Goal: Find specific page/section: Find specific page/section

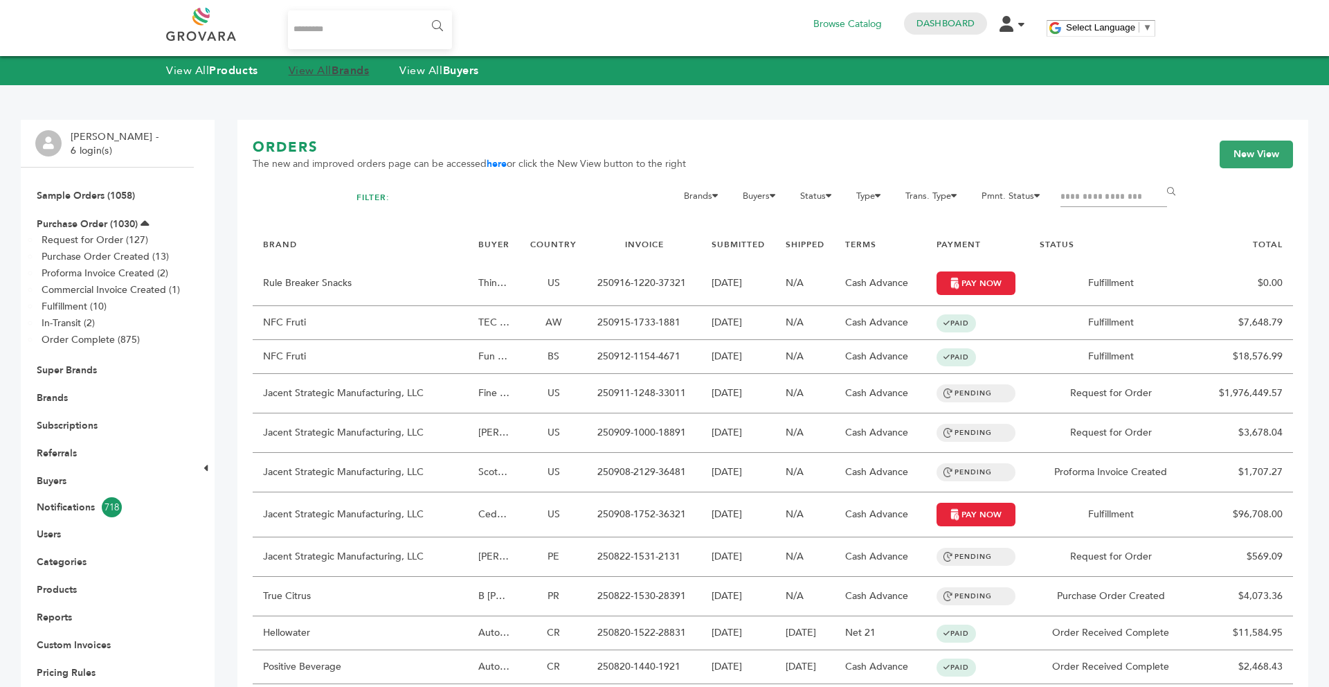
click at [325, 66] on link "View All Brands" at bounding box center [329, 70] width 81 height 15
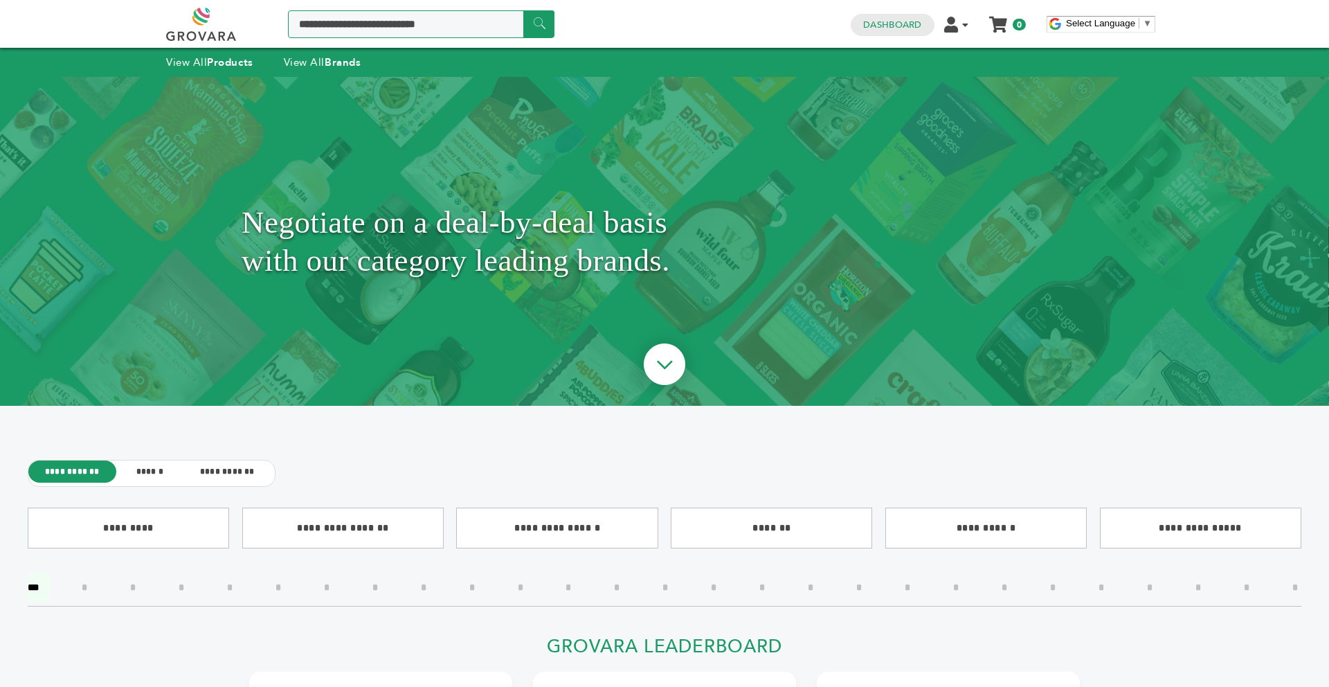
click at [390, 12] on input "Search a product or brand..." at bounding box center [421, 24] width 266 height 28
type input "*********"
click at [523, 10] on input "******" at bounding box center [538, 23] width 31 height 27
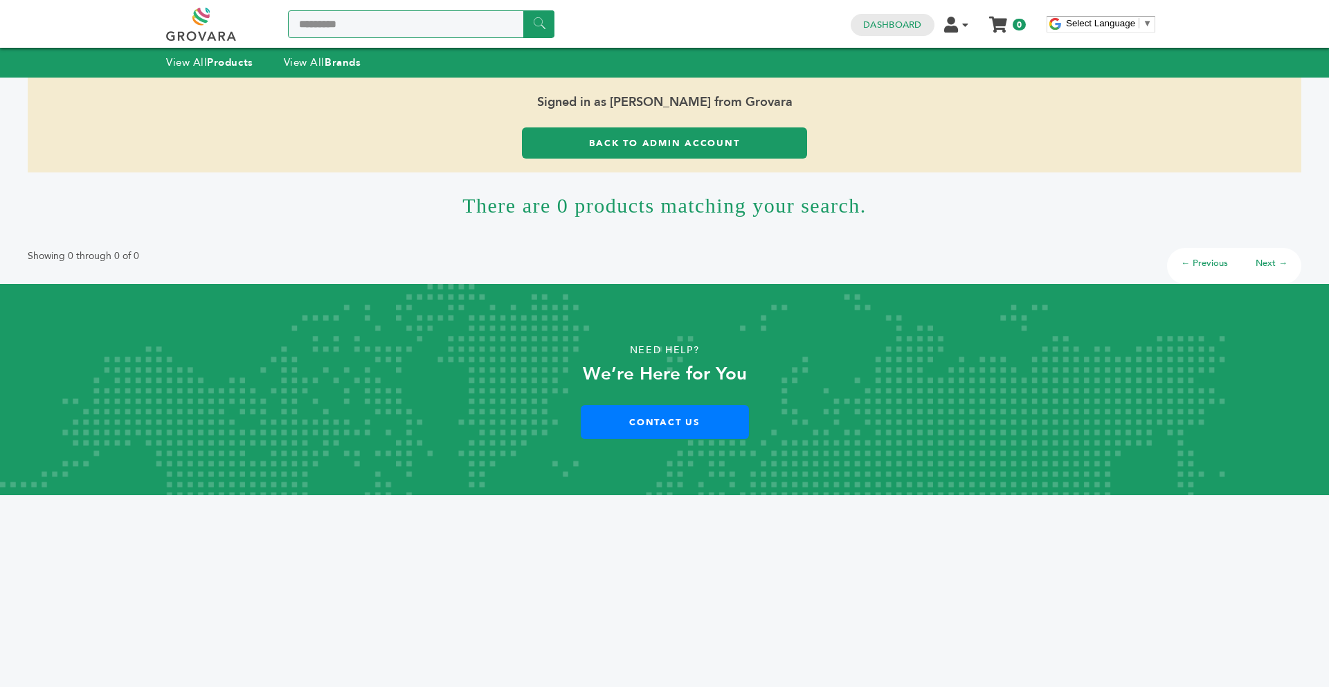
click at [366, 30] on input "*********" at bounding box center [421, 24] width 266 height 28
type input "***"
click at [523, 10] on input "******" at bounding box center [538, 23] width 31 height 27
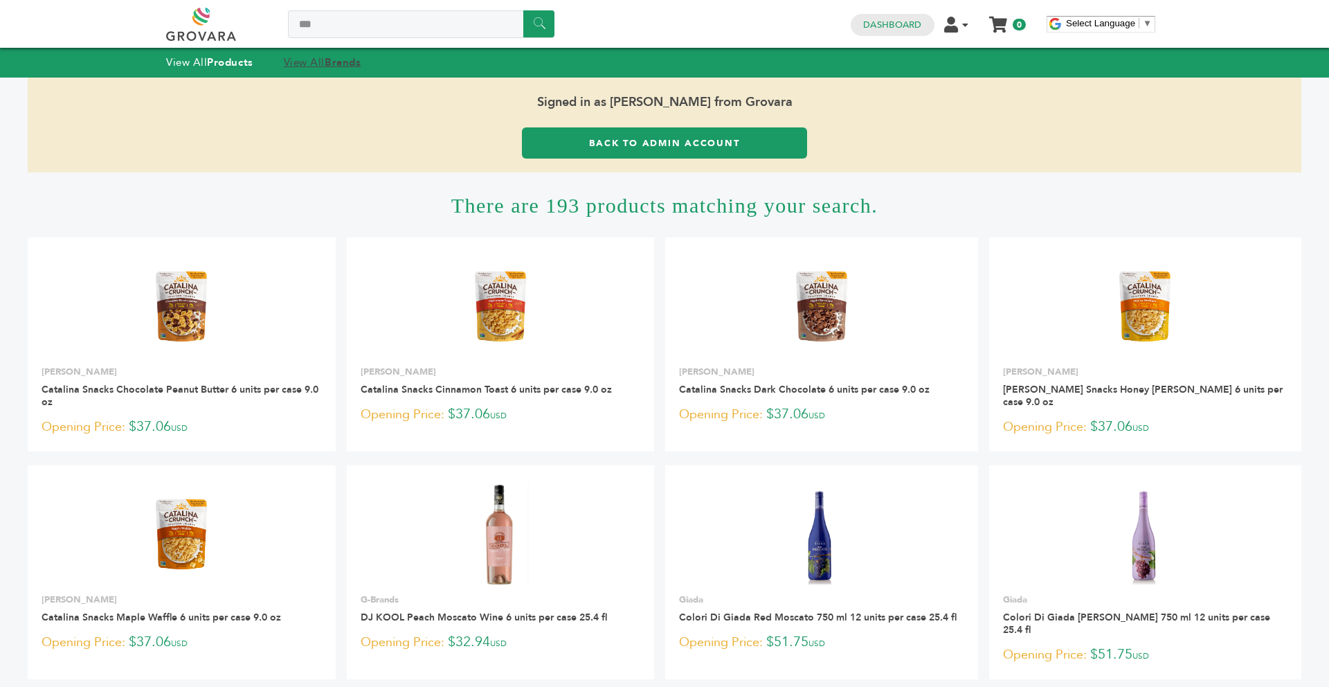
click at [303, 62] on link "View All Brands" at bounding box center [323, 62] width 78 height 14
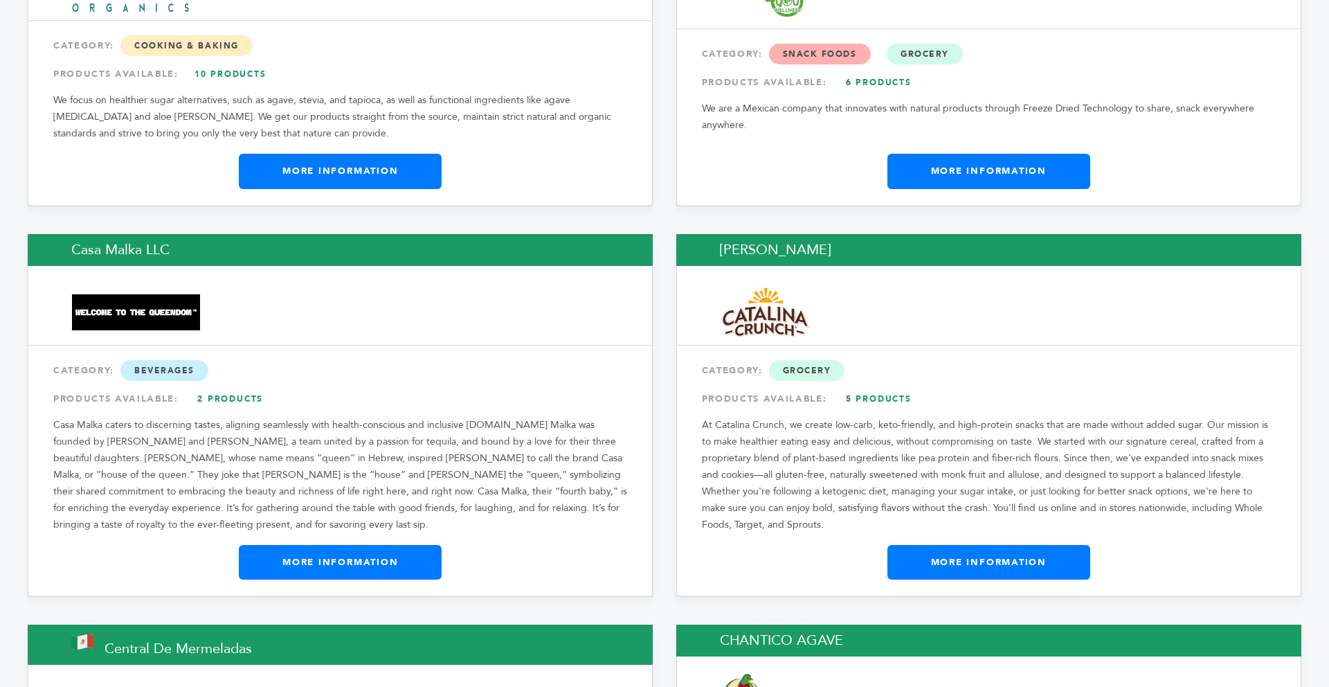
scroll to position [4808, 0]
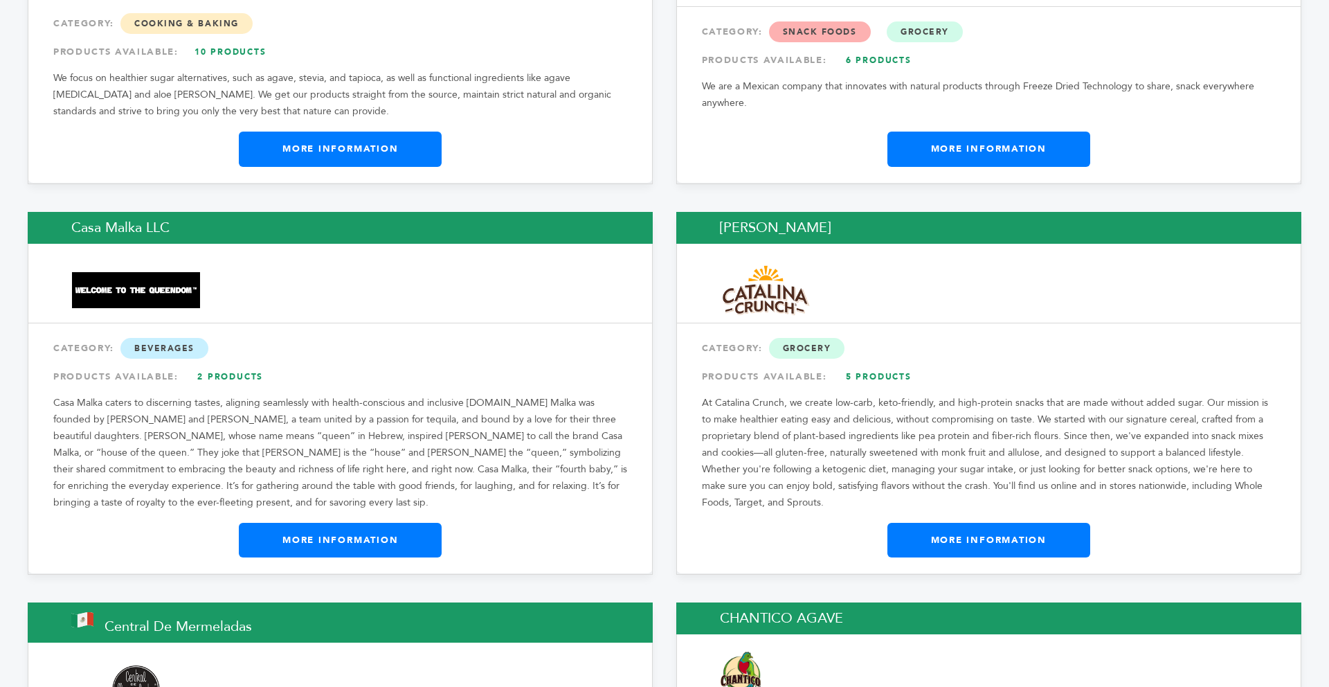
click at [964, 523] on link "More Information" at bounding box center [988, 540] width 203 height 35
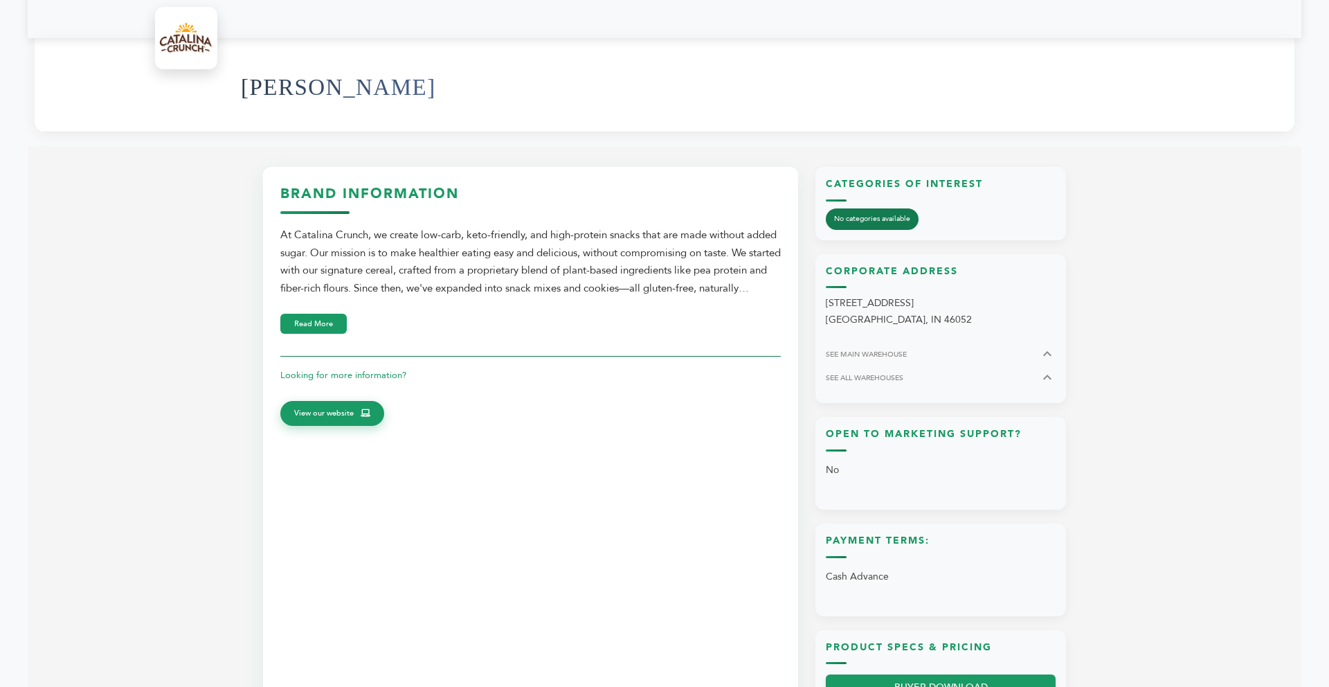
scroll to position [498, 0]
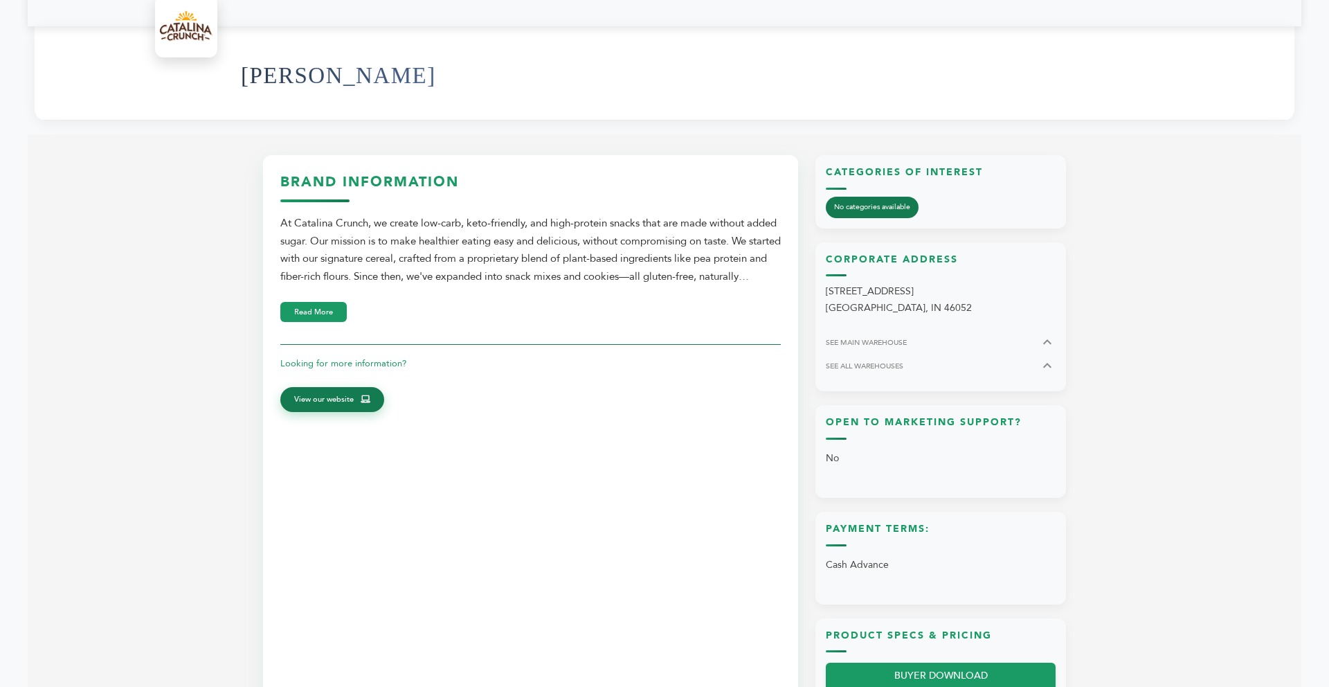
click at [356, 393] on link "View our website" at bounding box center [332, 399] width 104 height 25
click at [317, 312] on button "Read More" at bounding box center [313, 310] width 66 height 20
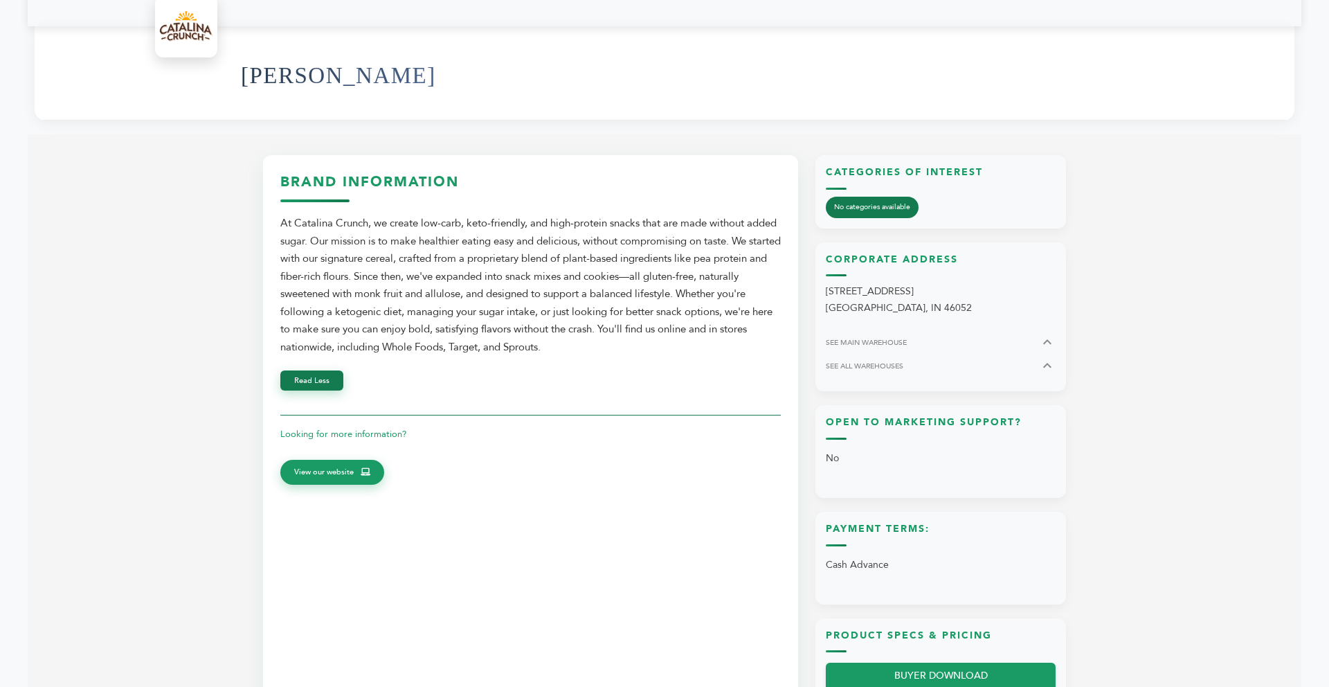
click at [319, 383] on button "Read Less" at bounding box center [311, 380] width 63 height 20
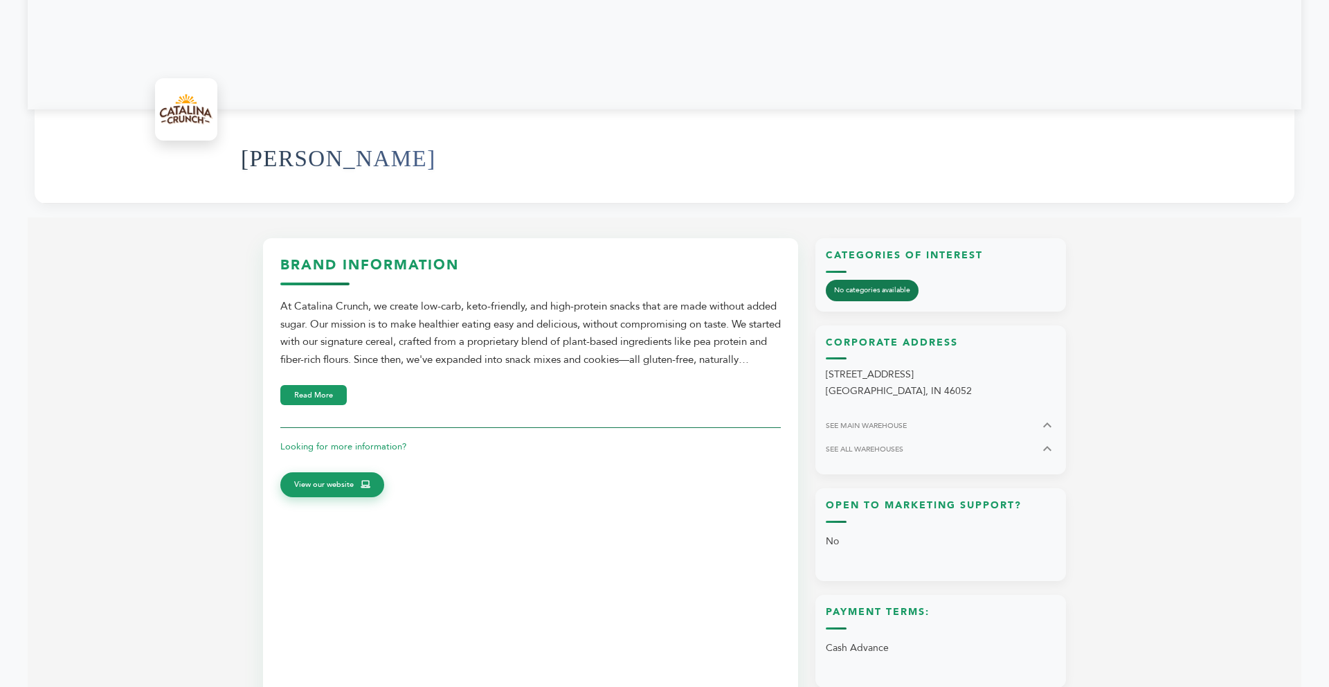
scroll to position [443, 0]
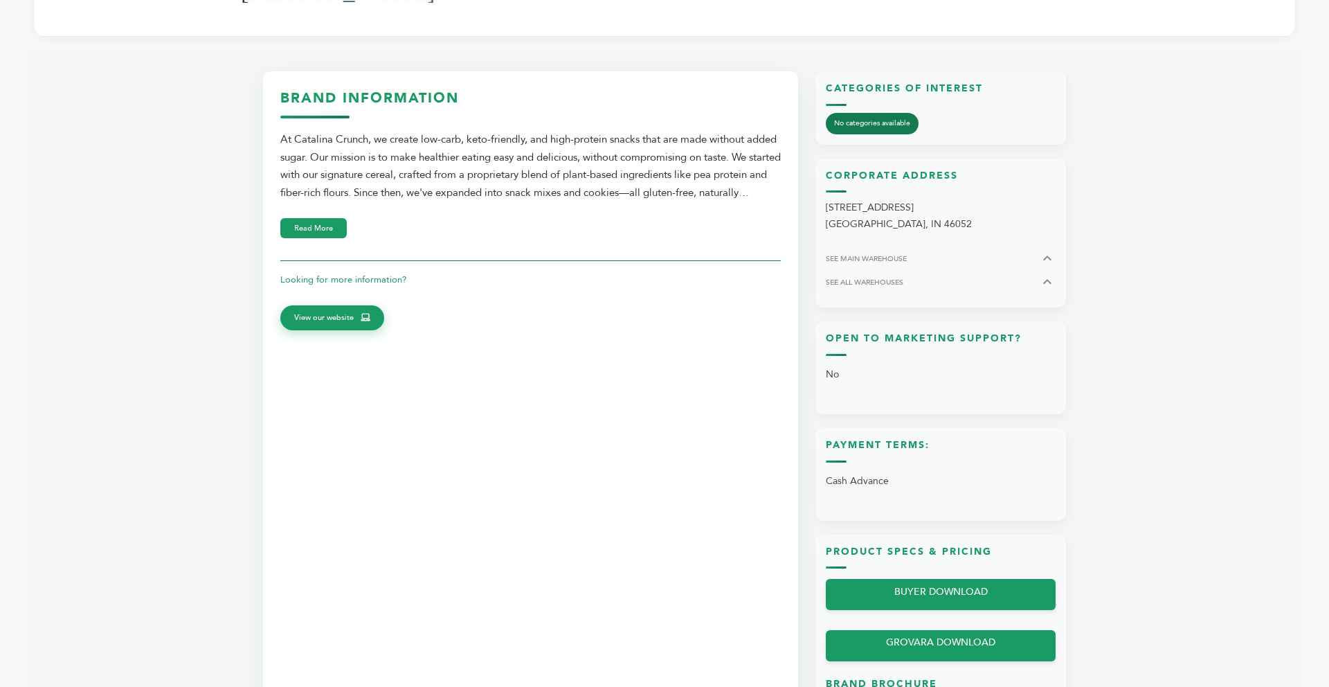
scroll to position [581, 0]
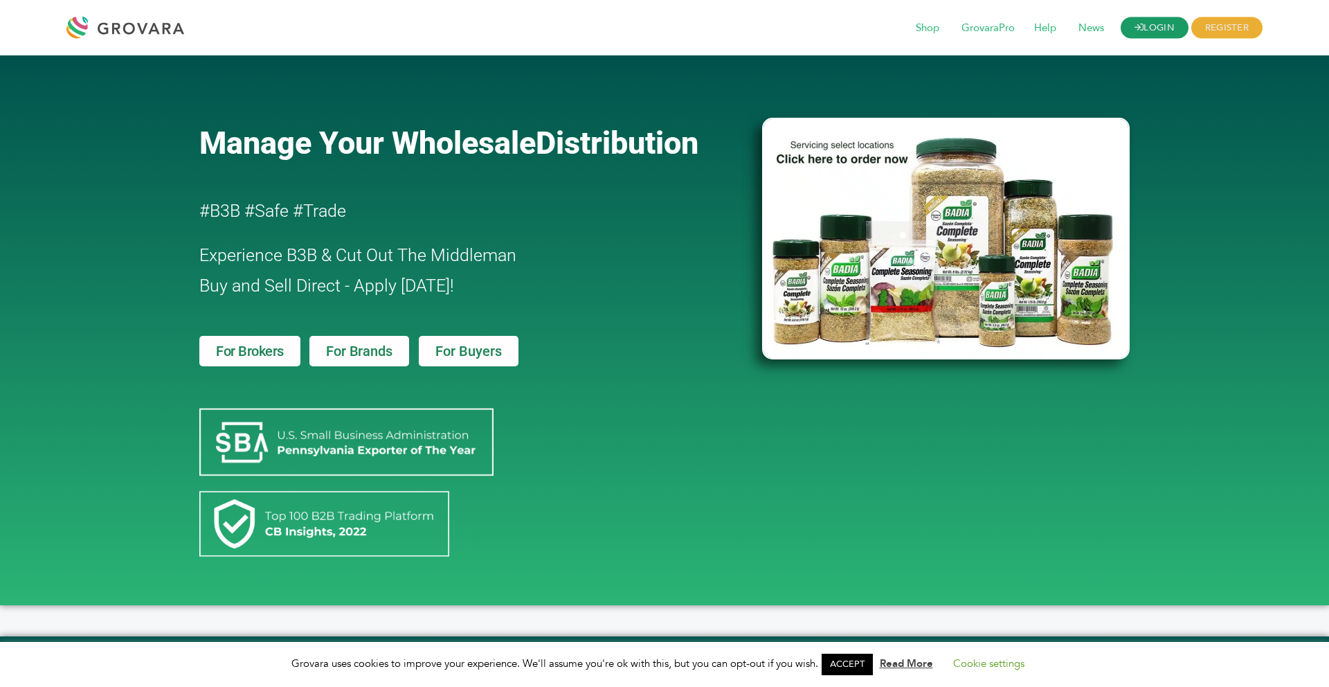
click at [1150, 20] on link "LOGIN" at bounding box center [1155, 27] width 68 height 21
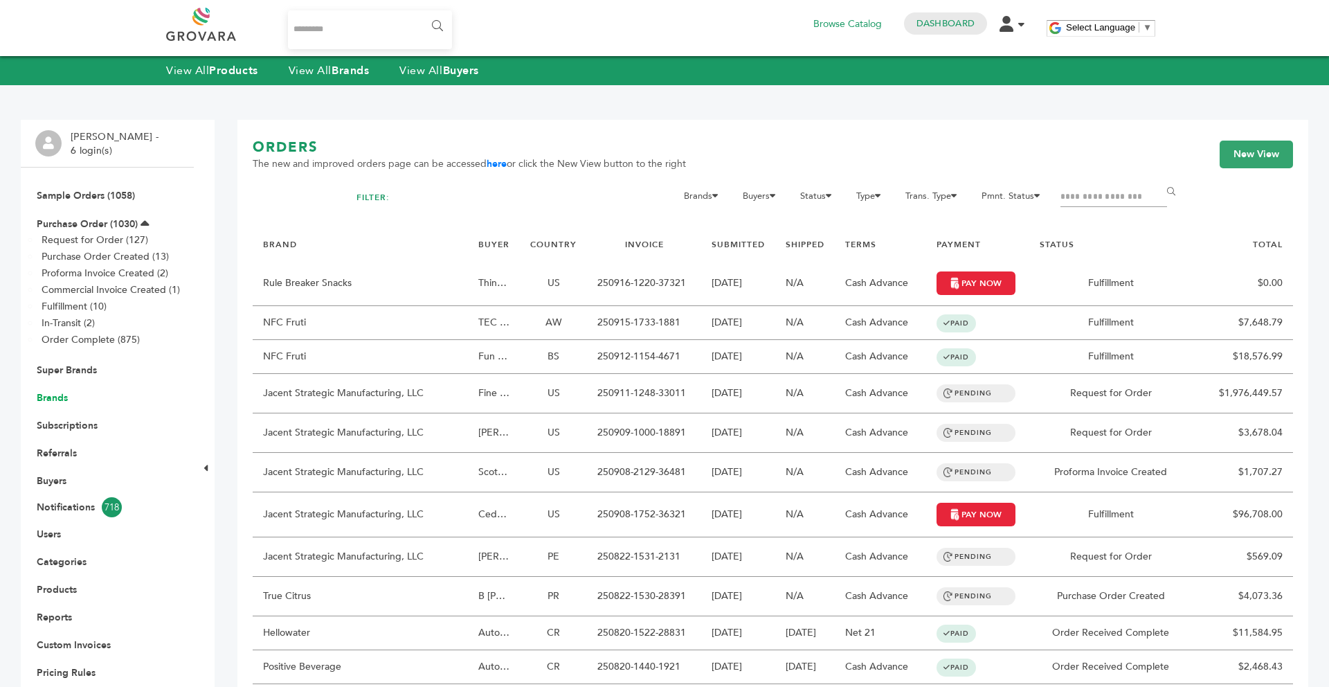
click at [49, 402] on link "Brands" at bounding box center [52, 397] width 31 height 13
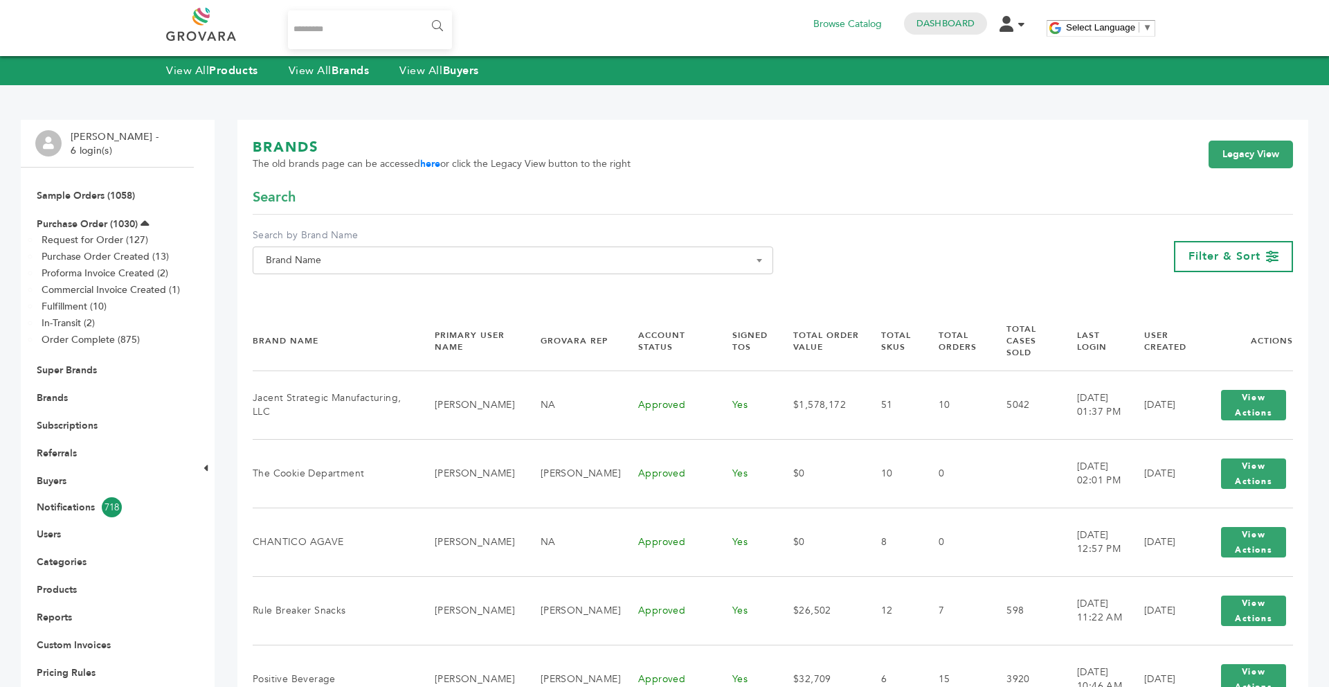
click at [383, 267] on span "Brand Name" at bounding box center [512, 260] width 505 height 19
click at [368, 294] on input "Search" at bounding box center [513, 285] width 514 height 17
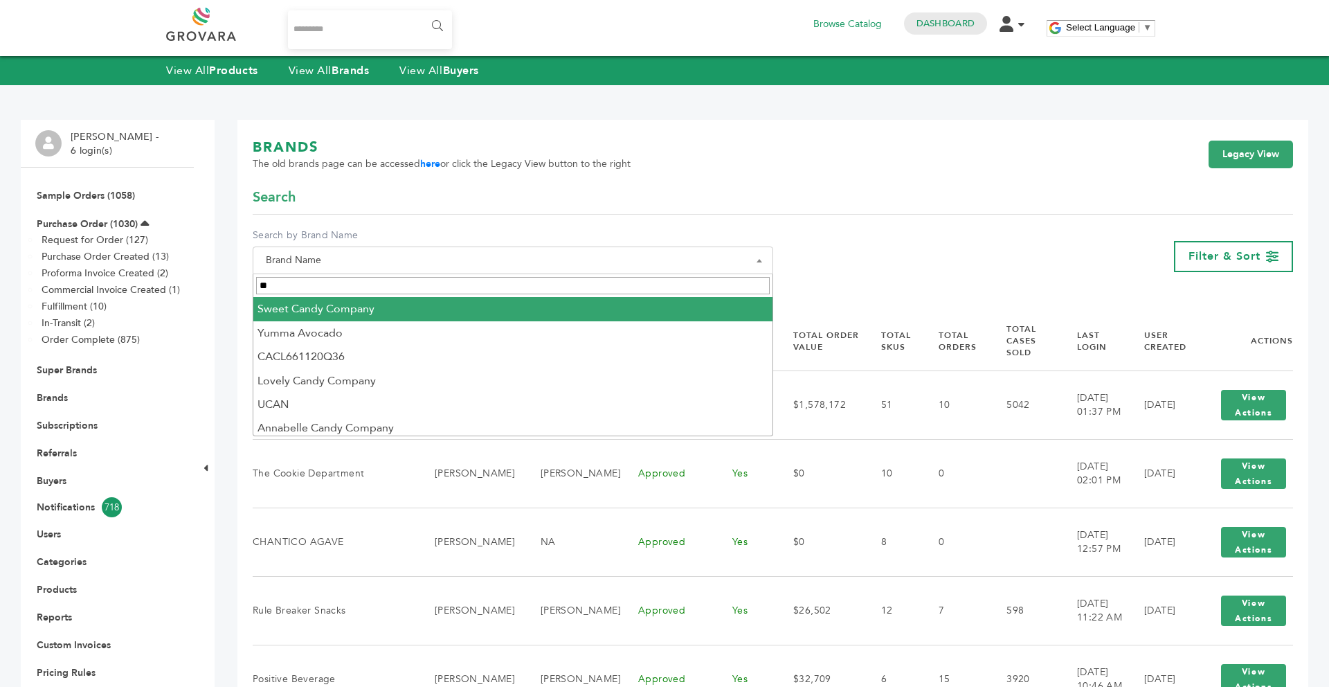
type input "**"
click at [339, 77] on strong "Brands" at bounding box center [350, 70] width 37 height 15
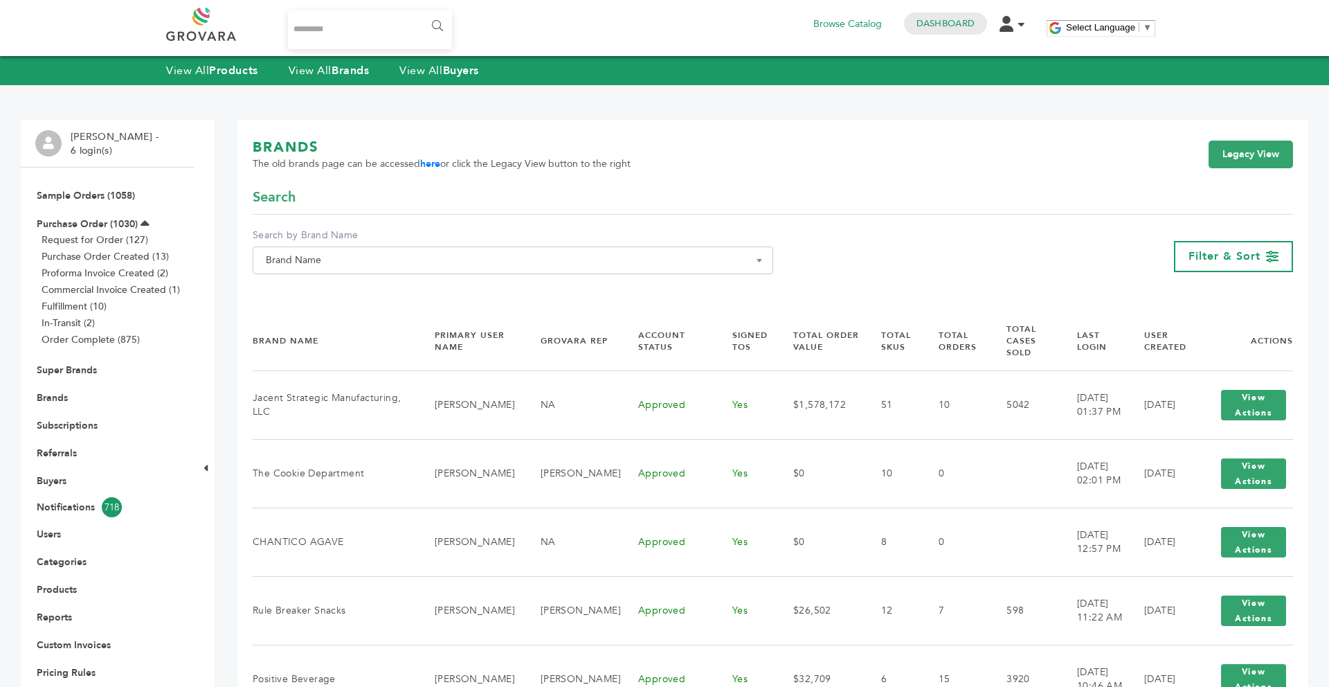
scroll to position [28, 0]
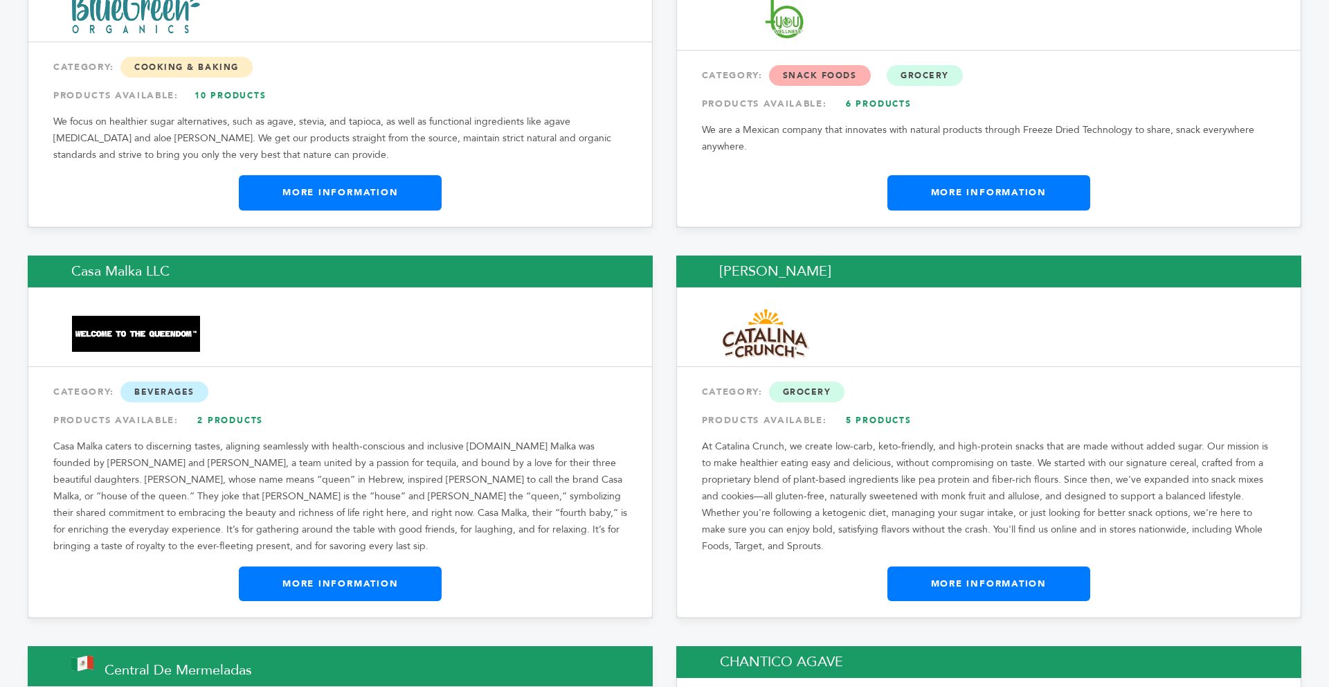
scroll to position [4775, 0]
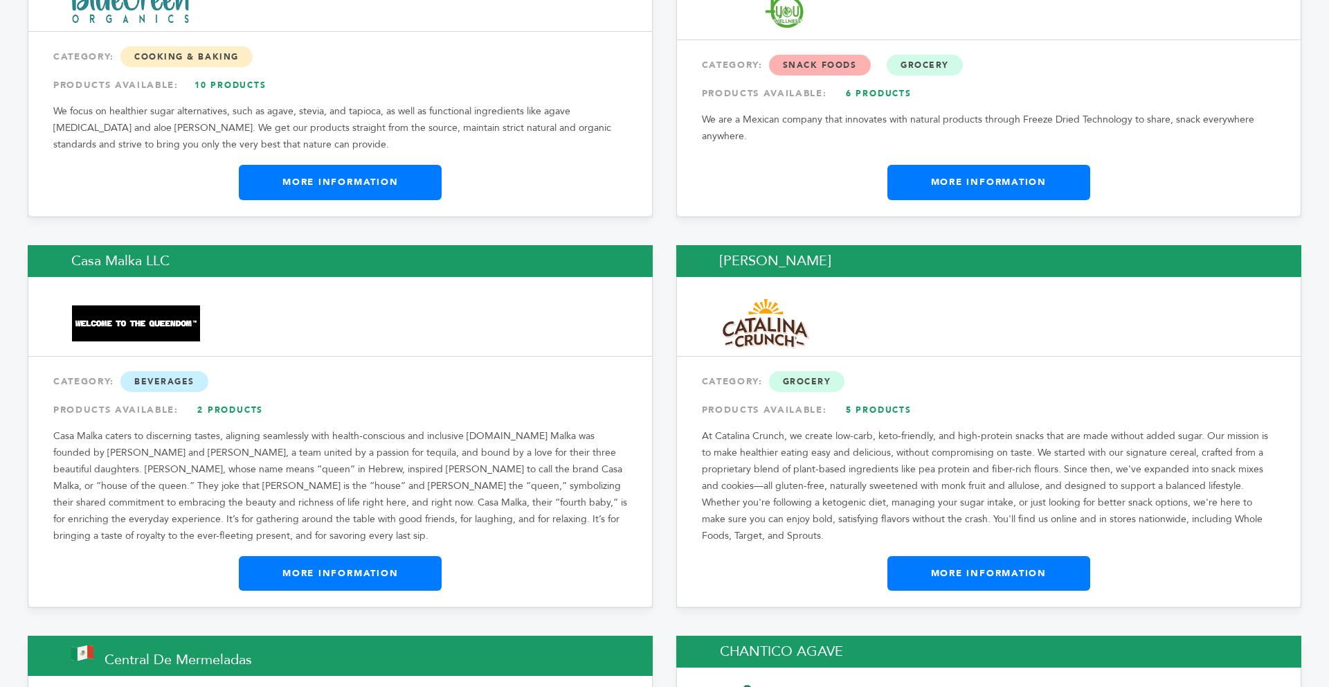
click at [1009, 556] on link "More Information" at bounding box center [988, 573] width 203 height 35
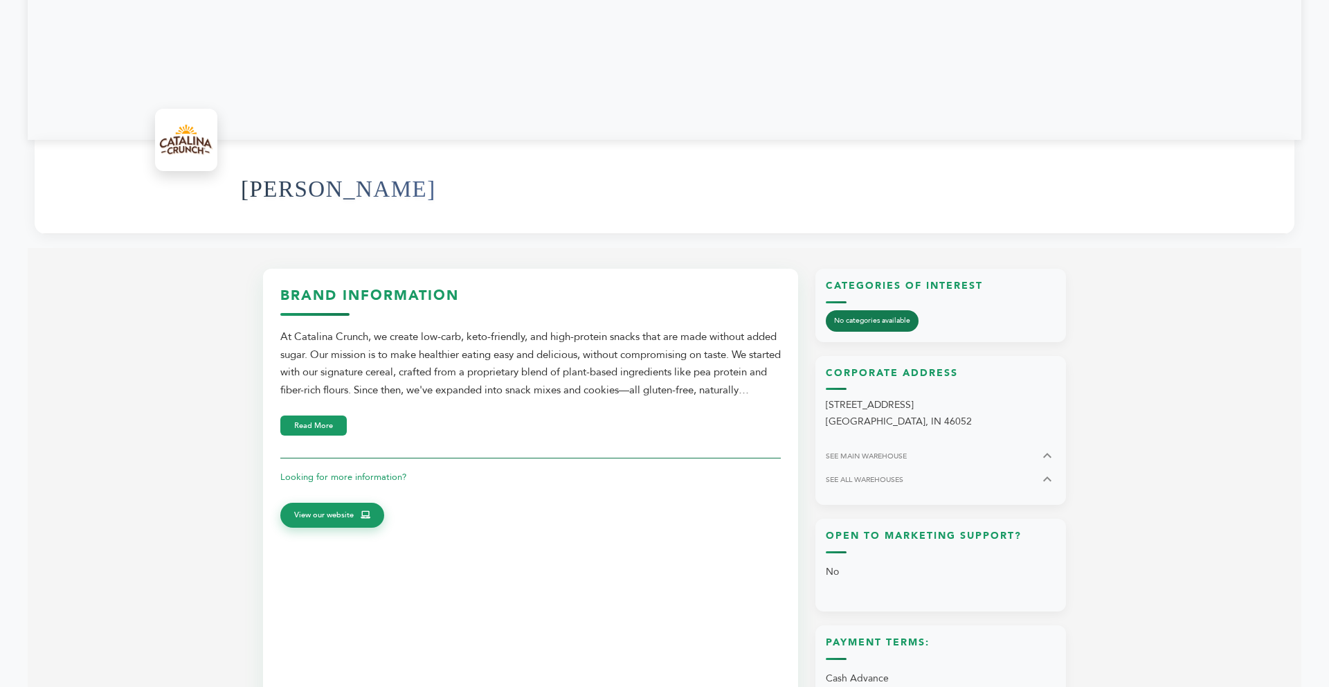
scroll to position [388, 0]
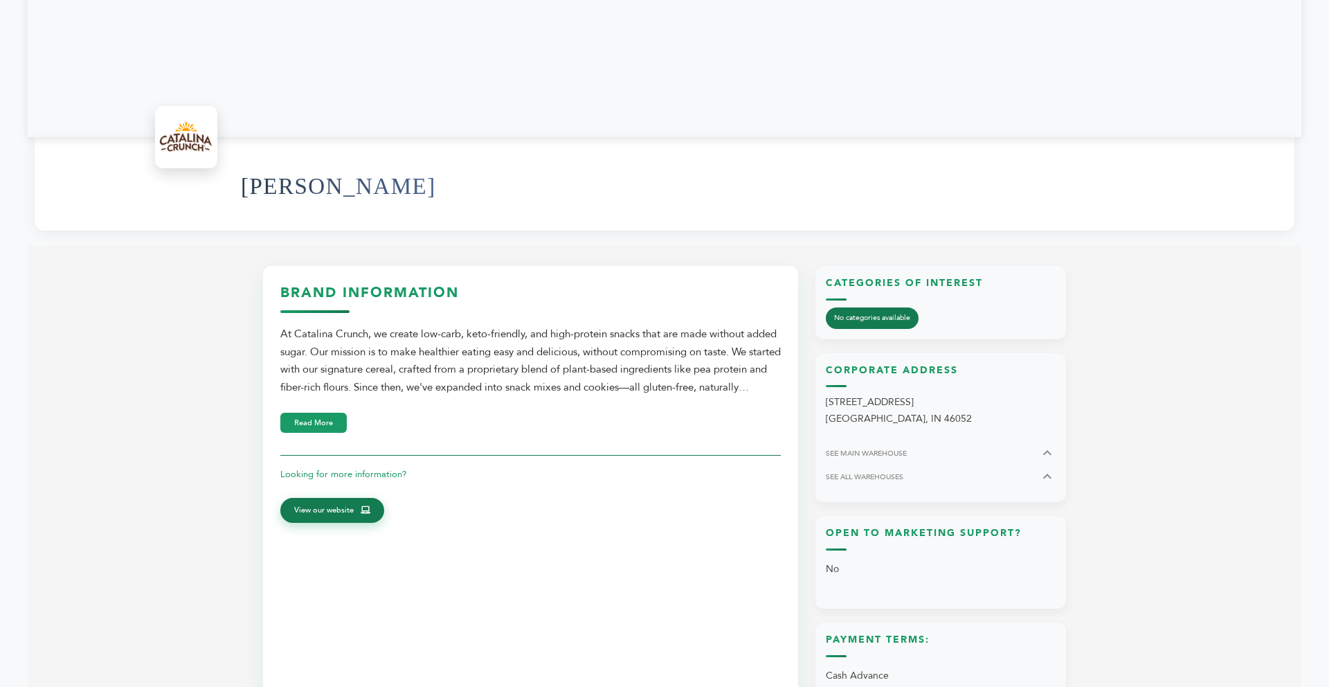
click at [366, 509] on icon at bounding box center [366, 509] width 10 height 8
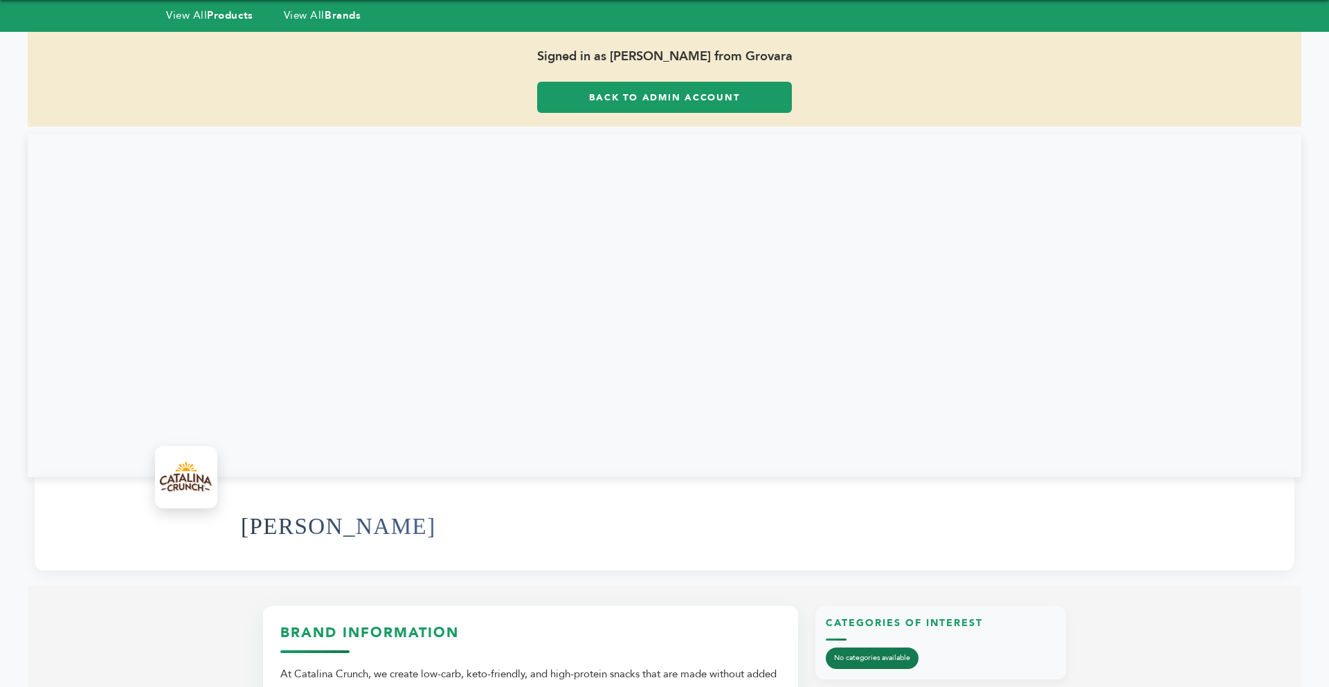
scroll to position [28, 0]
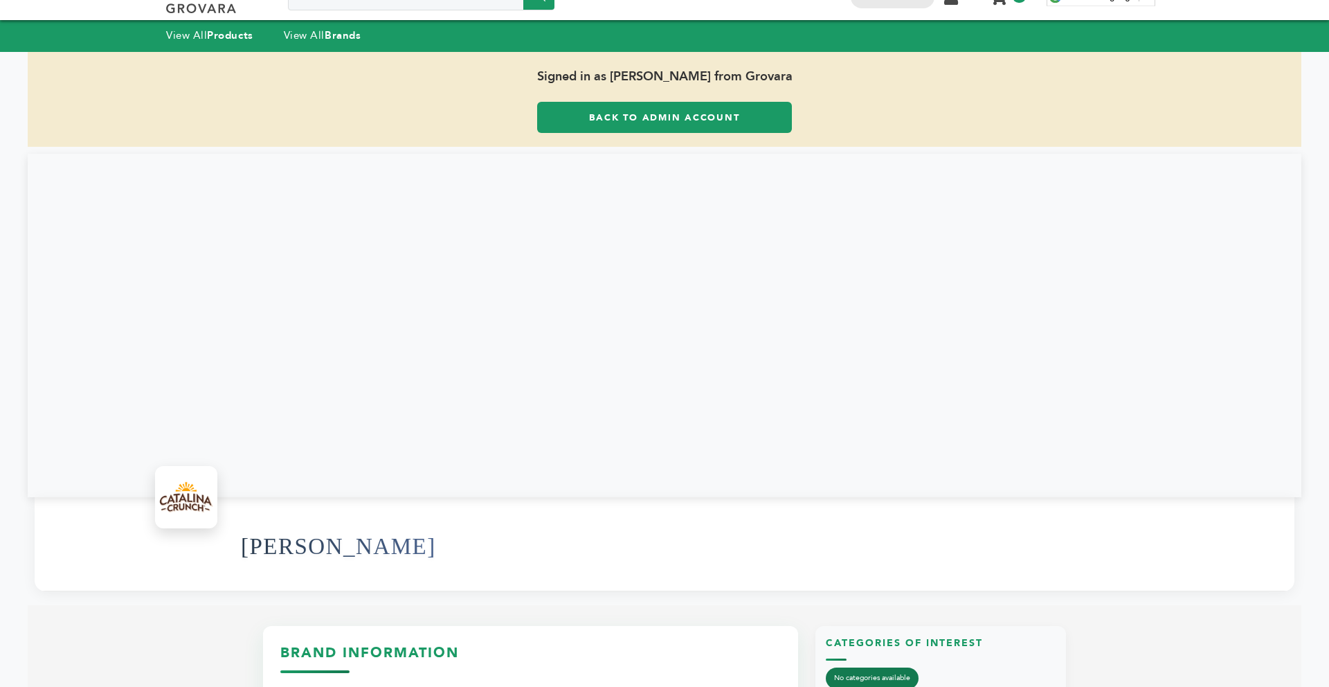
click at [549, 109] on link "Back to Admin Account" at bounding box center [664, 117] width 255 height 31
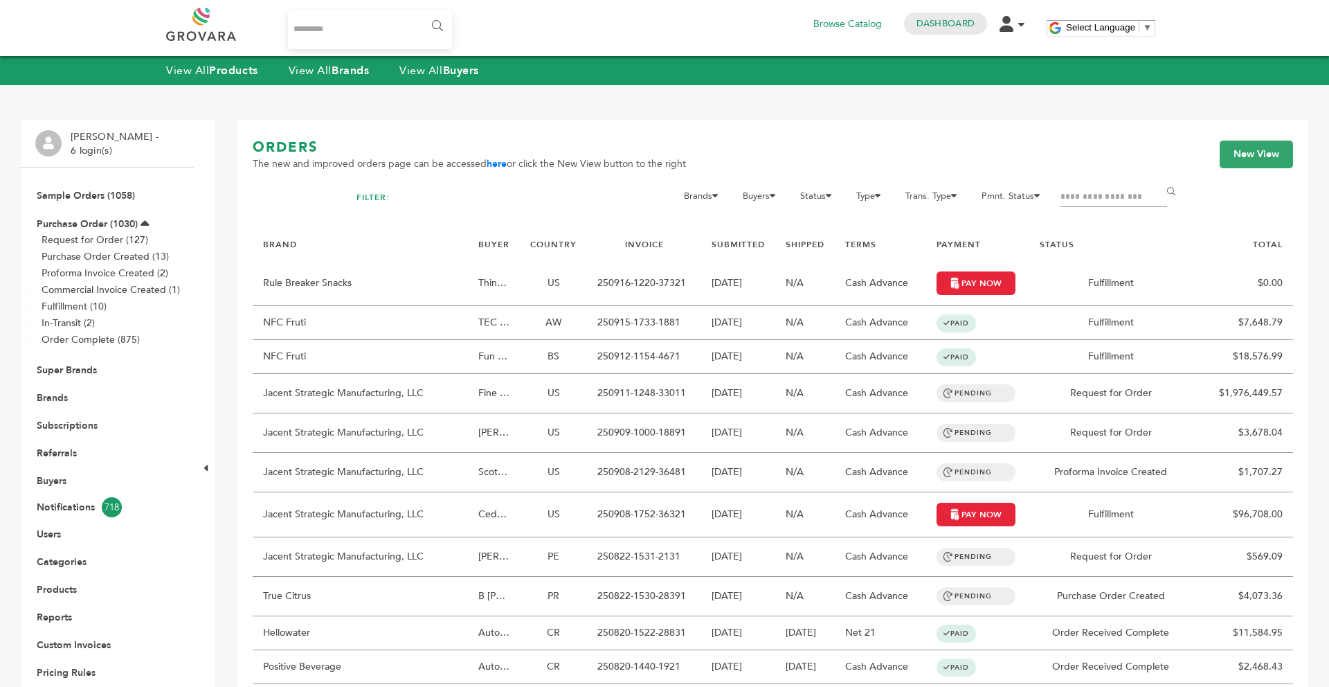
click at [50, 389] on li "Brands" at bounding box center [107, 397] width 144 height 28
click at [48, 396] on link "Brands" at bounding box center [52, 397] width 31 height 13
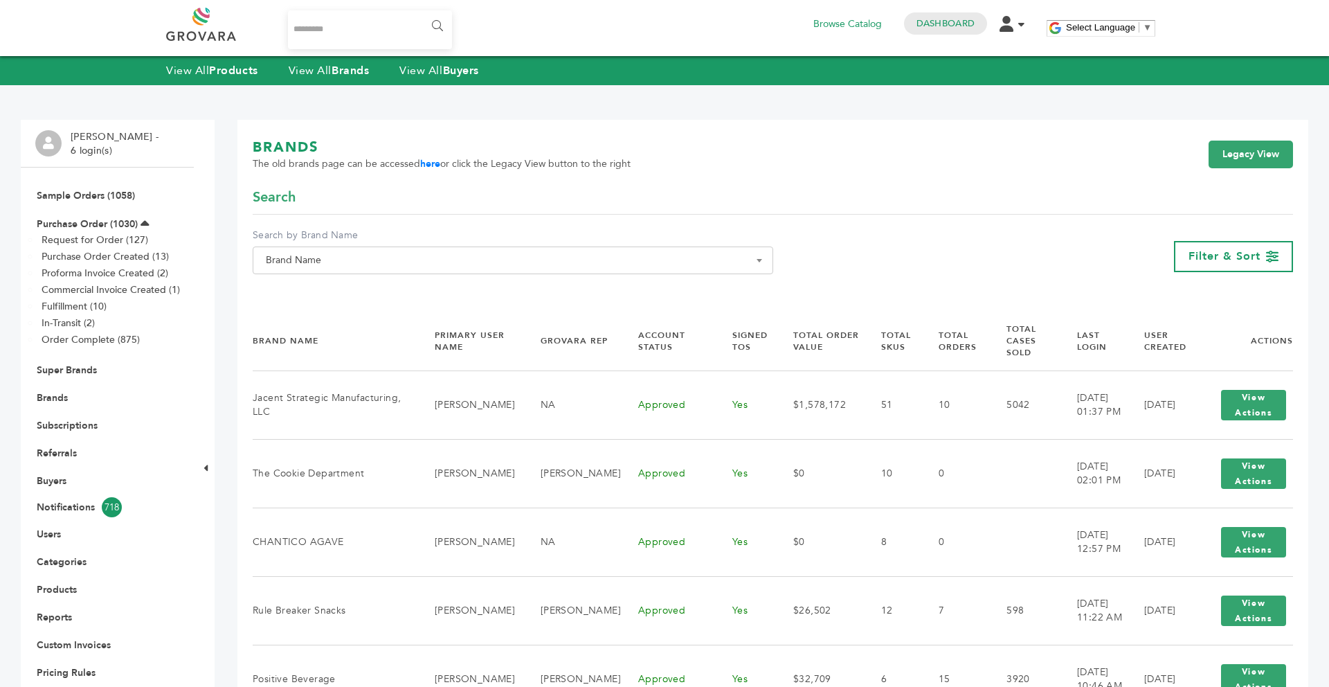
click at [387, 256] on span "Brand Name" at bounding box center [512, 260] width 505 height 19
click at [345, 277] on input "Search" at bounding box center [513, 285] width 514 height 17
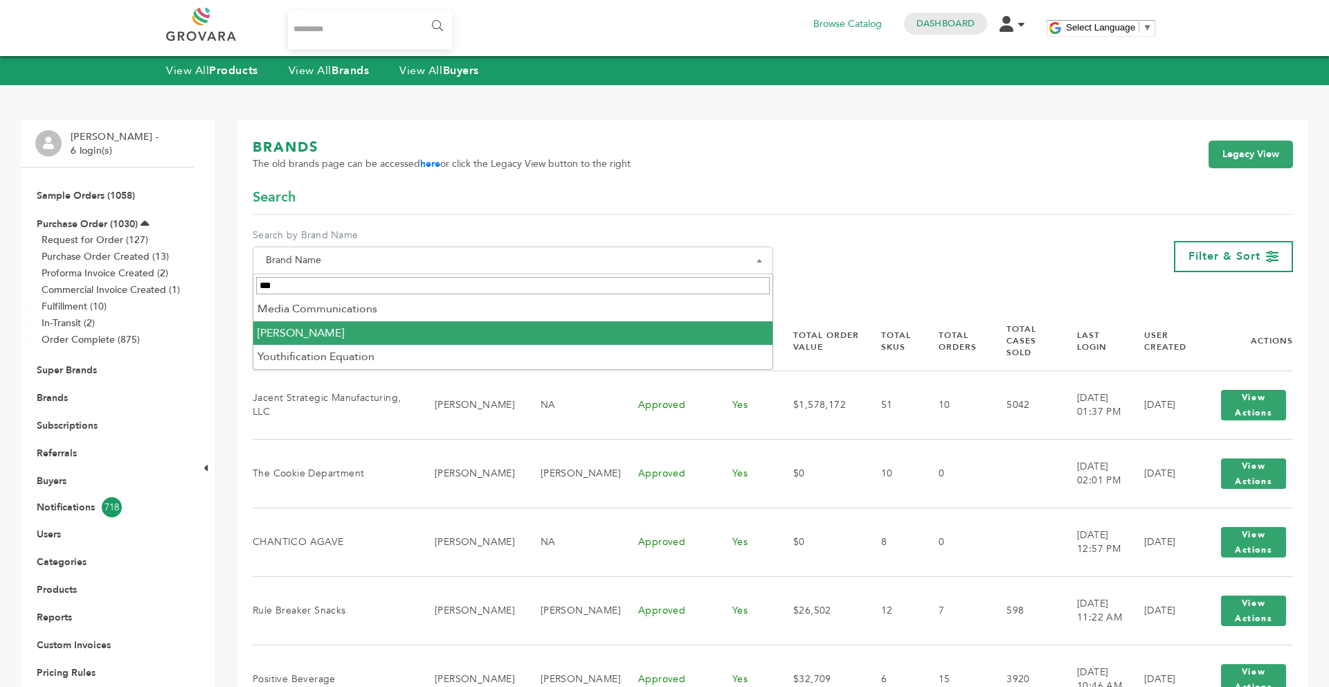
type input "***"
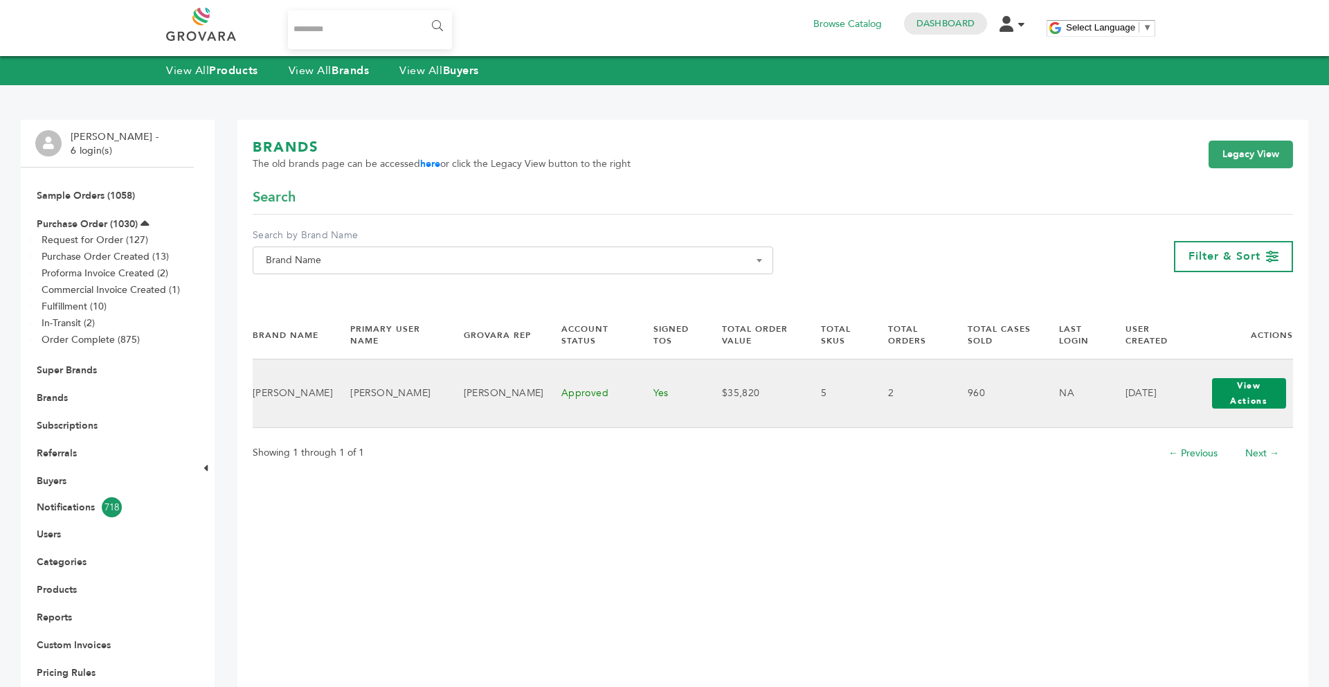
click at [1226, 384] on button "View Actions" at bounding box center [1249, 393] width 75 height 30
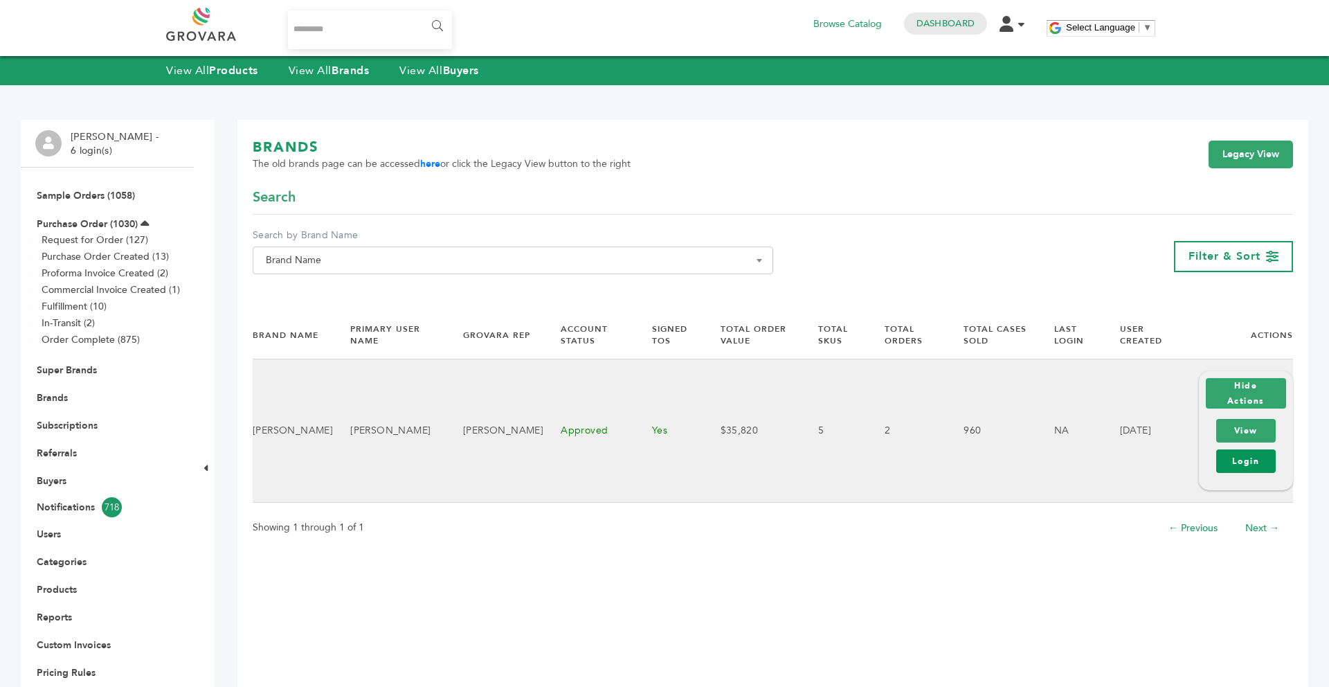
click at [1240, 465] on link "Login" at bounding box center [1246, 461] width 60 height 24
